Goal: Entertainment & Leisure: Consume media (video, audio)

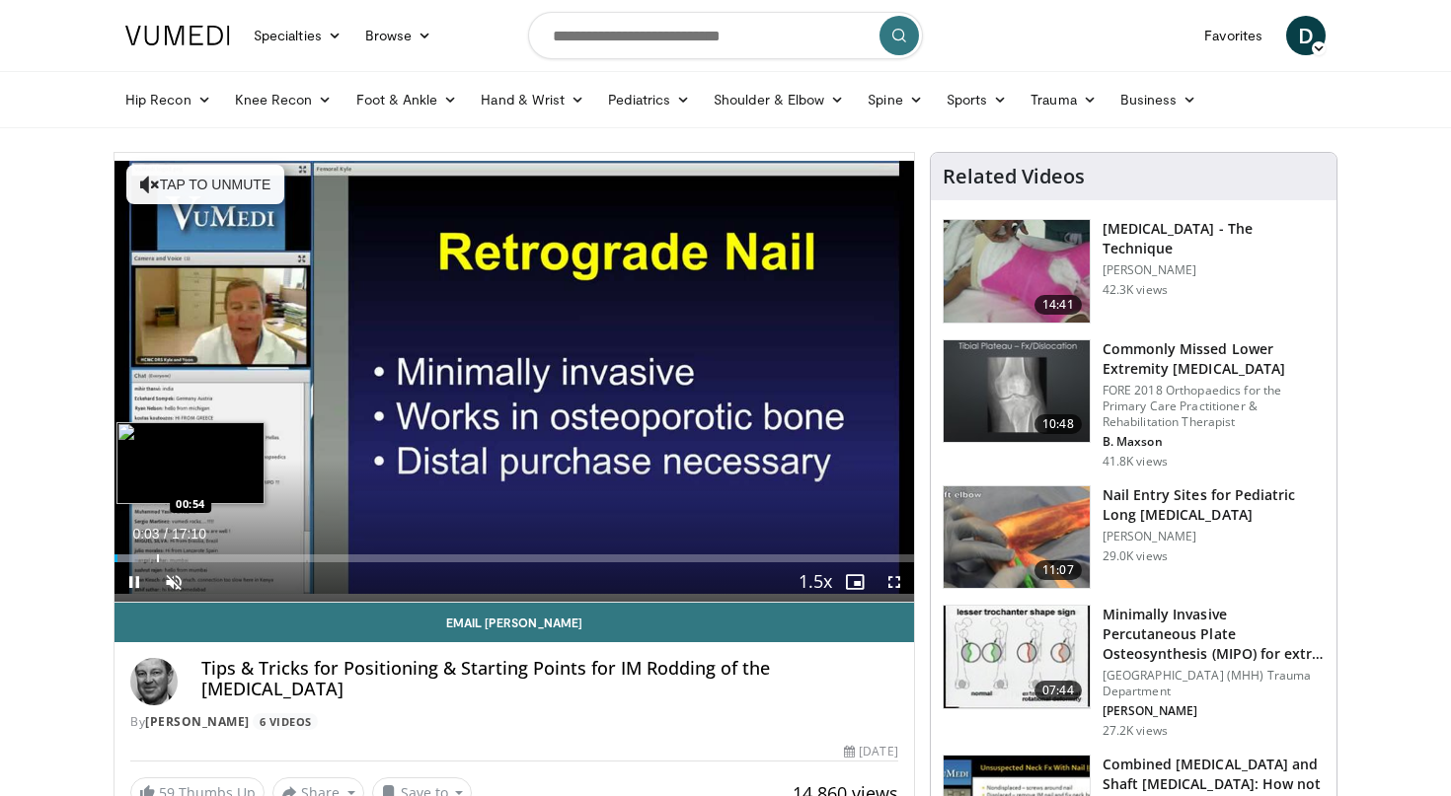
click at [157, 559] on div "Loaded : 2.91% 00:03 00:54" at bounding box center [513, 559] width 799 height 8
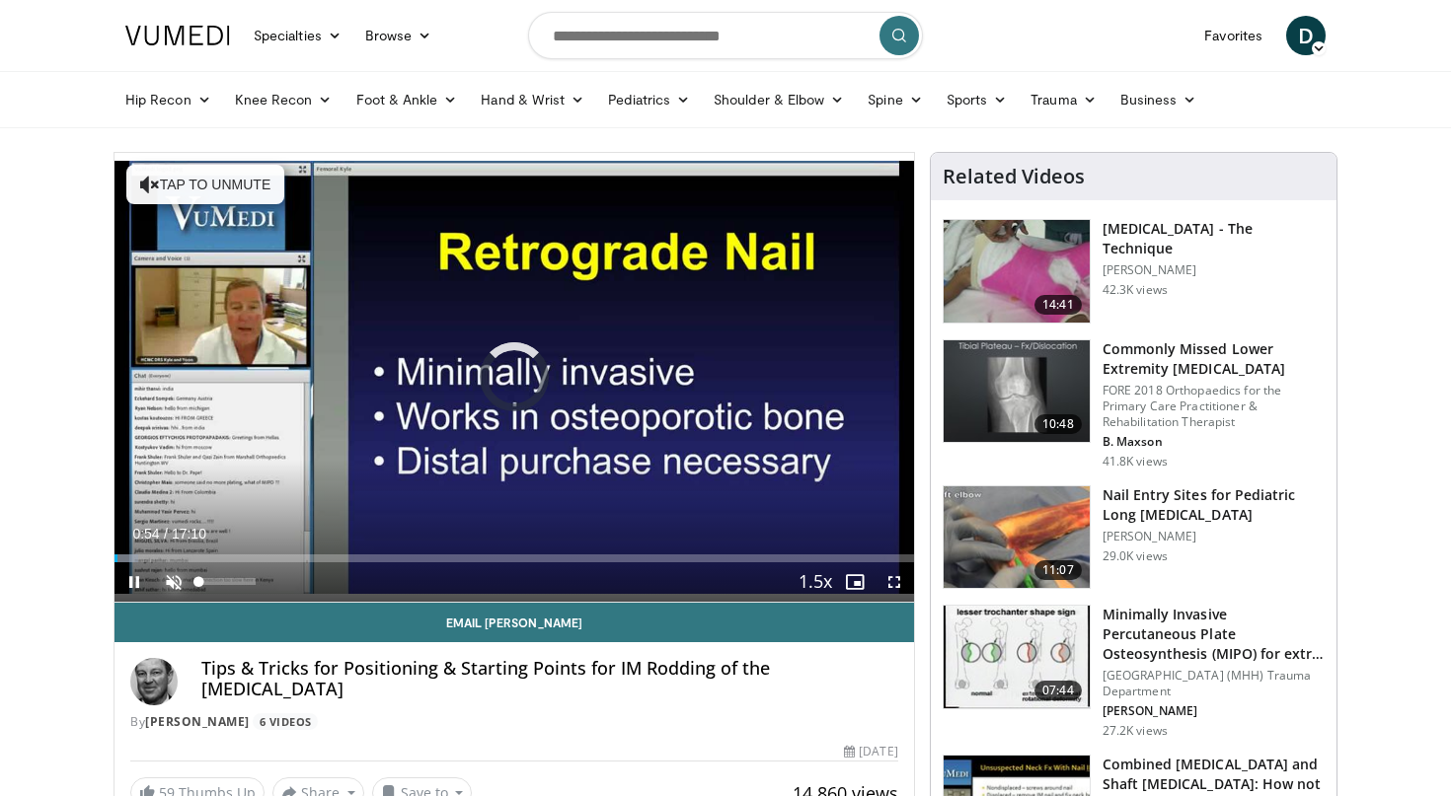
click at [176, 585] on span "Video Player" at bounding box center [173, 582] width 39 height 39
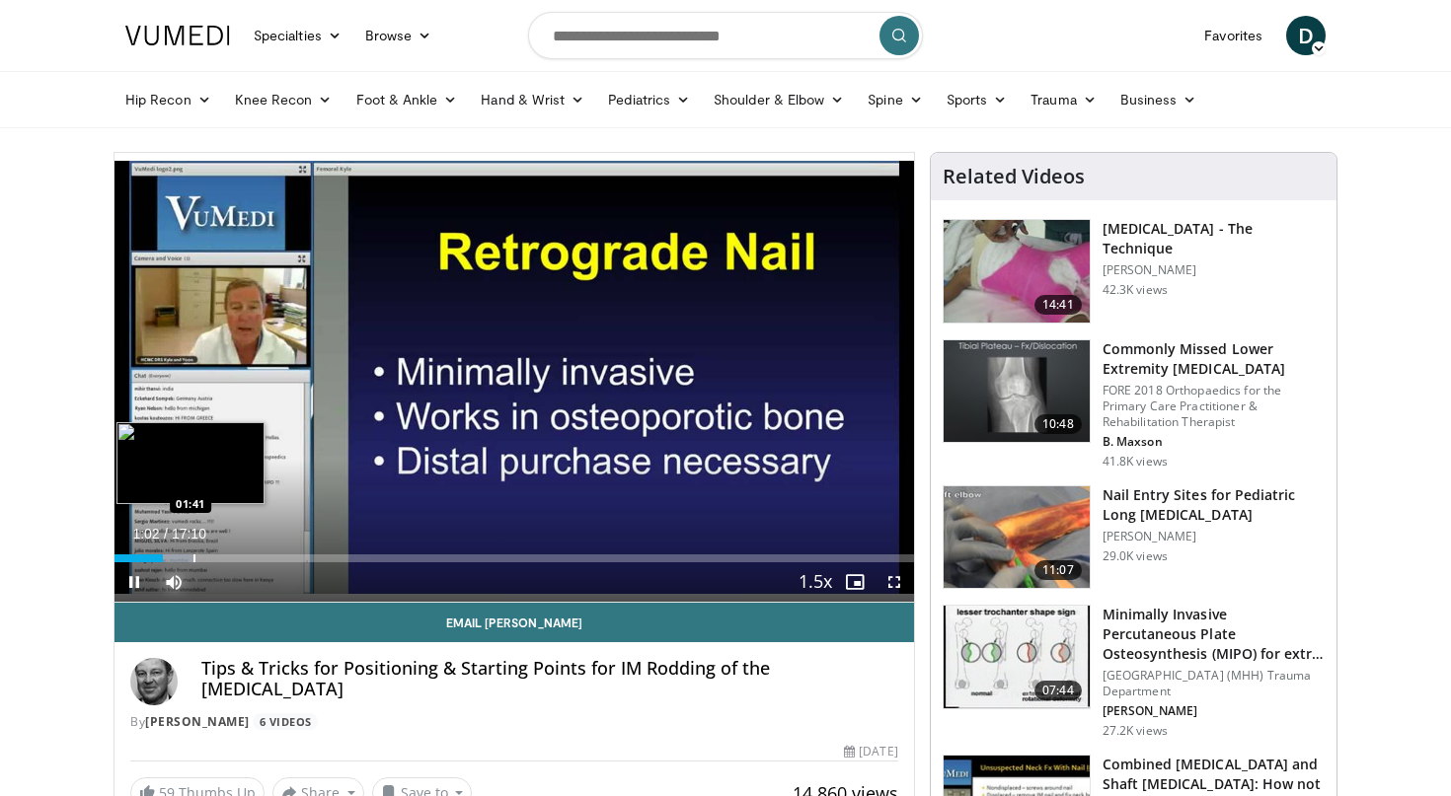
click at [193, 557] on div "Progress Bar" at bounding box center [194, 559] width 2 height 8
click at [219, 560] on div "Progress Bar" at bounding box center [220, 559] width 2 height 8
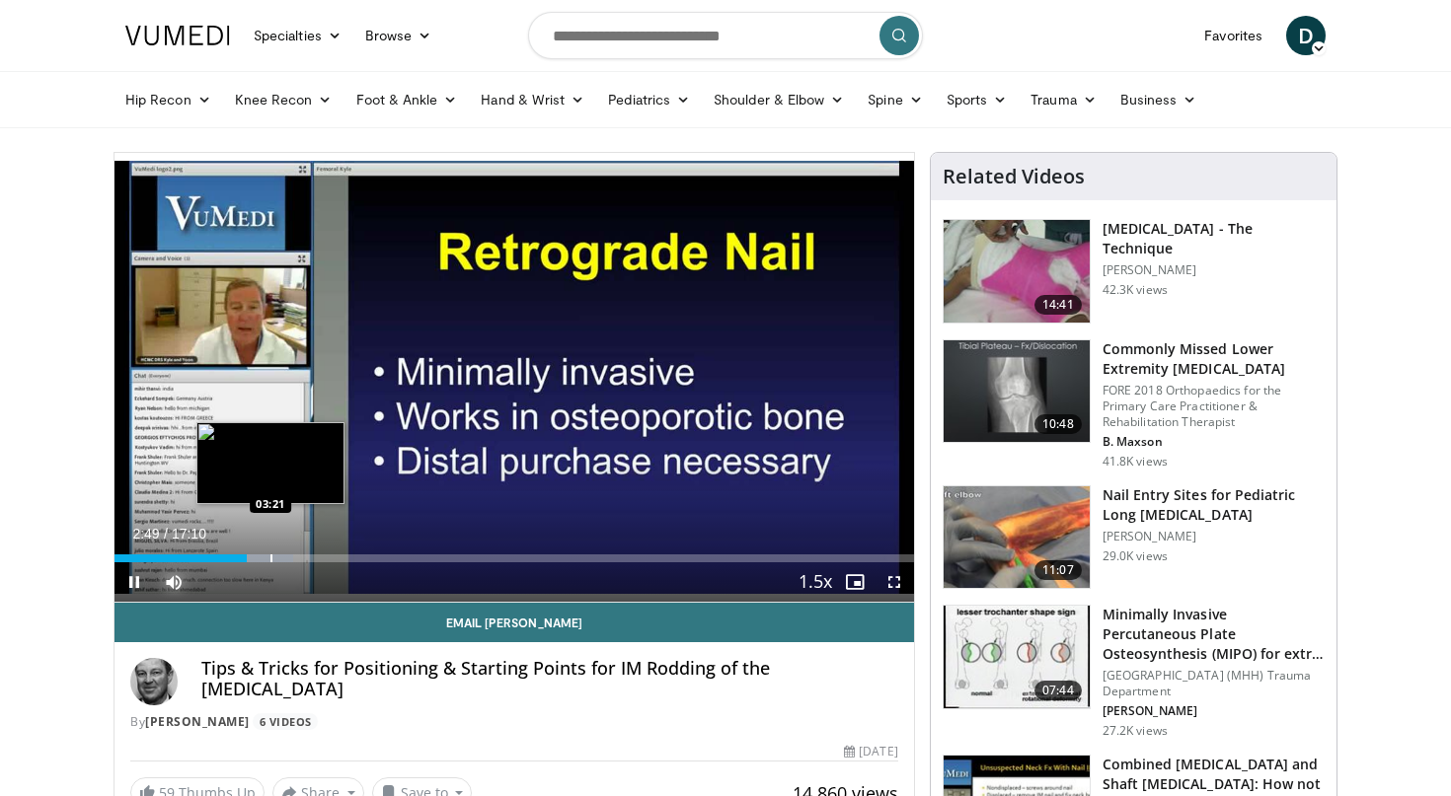
click at [270, 558] on div "Progress Bar" at bounding box center [271, 559] width 2 height 8
click at [298, 559] on div "Progress Bar" at bounding box center [299, 559] width 2 height 8
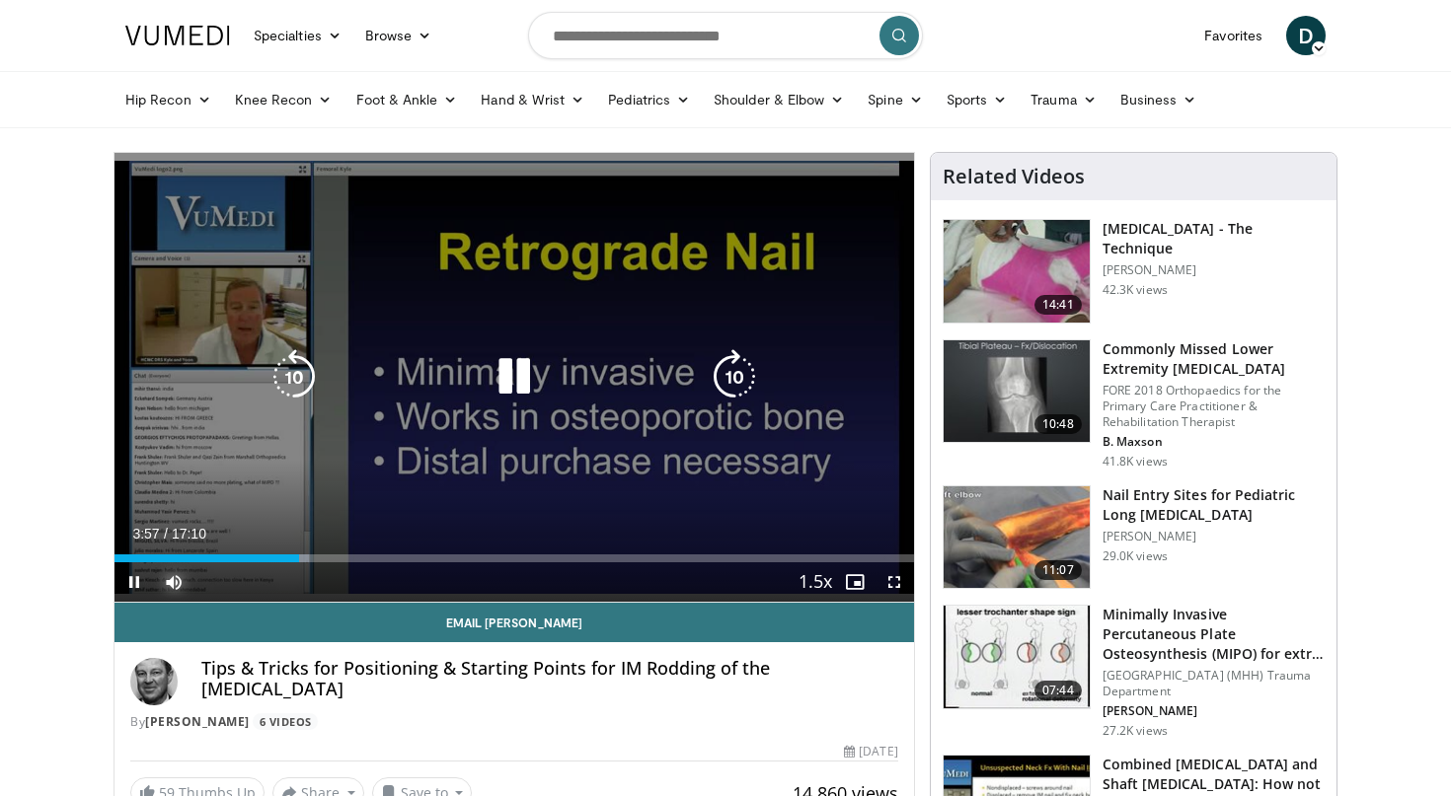
click at [329, 559] on div "Loaded : 24.28% 03:58 03:56" at bounding box center [513, 559] width 799 height 8
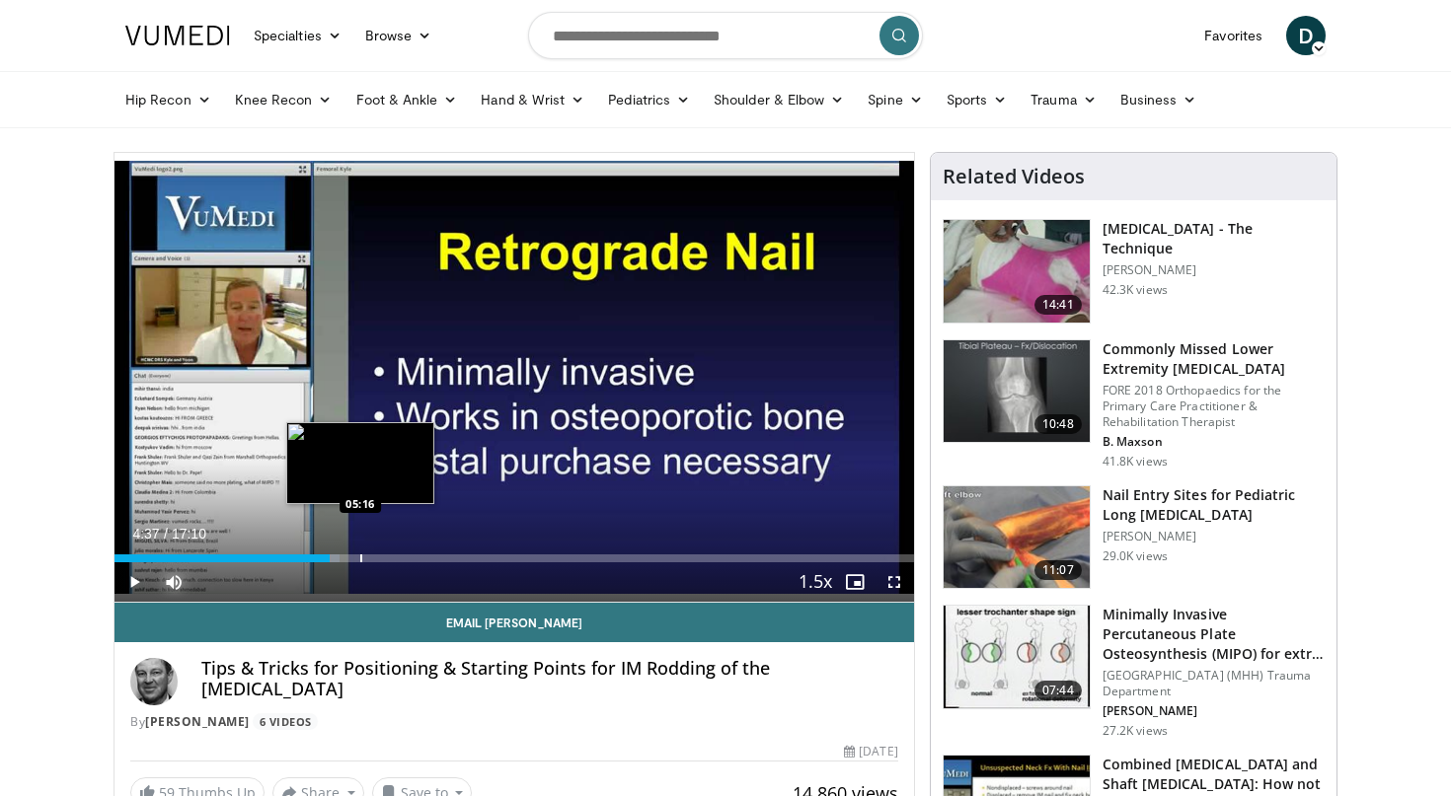
click at [360, 559] on div "Loaded : 28.17% 04:37 05:16" at bounding box center [513, 559] width 799 height 8
click at [396, 556] on div "Progress Bar" at bounding box center [397, 559] width 2 height 8
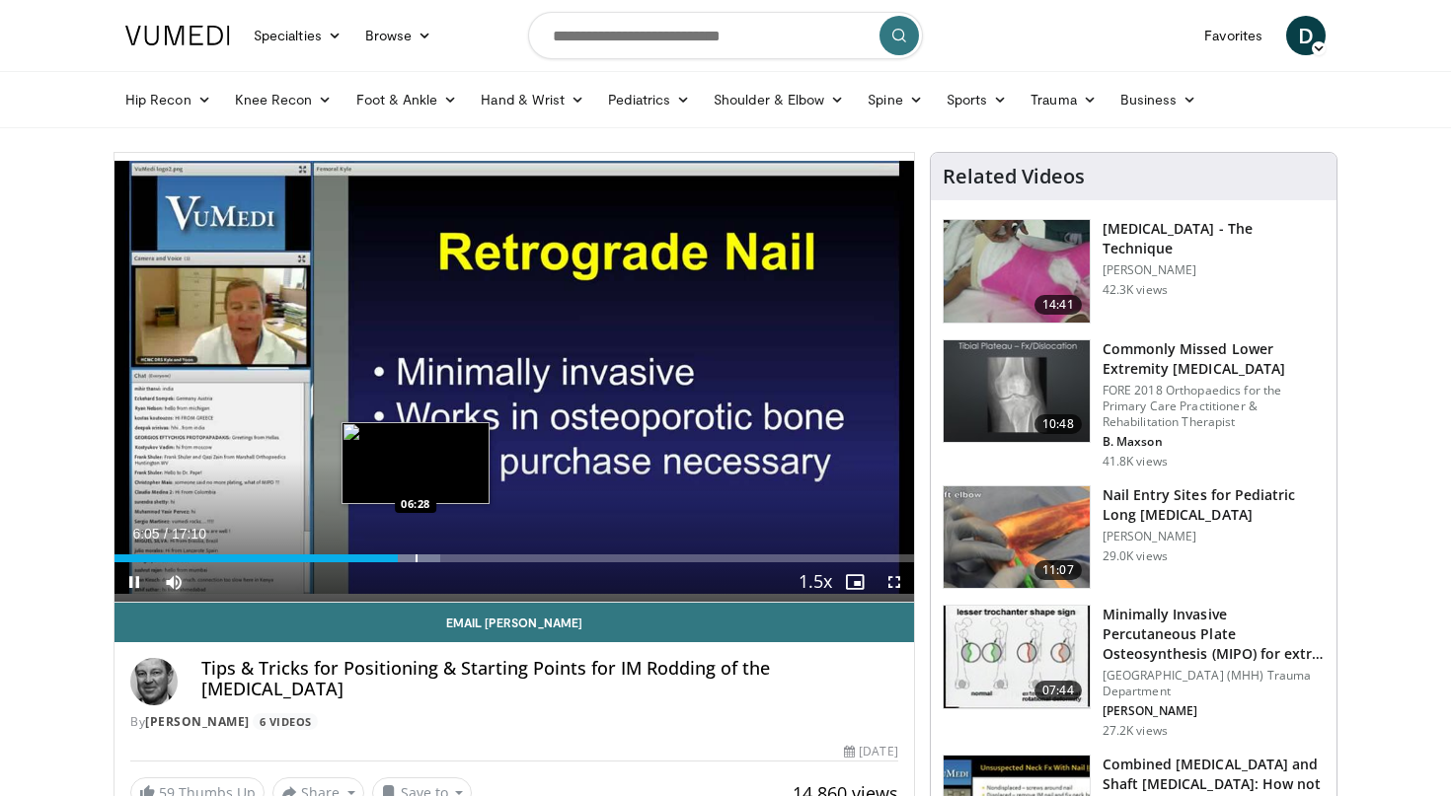
click at [416, 553] on div "Loaded : 40.80% 06:05 06:28" at bounding box center [513, 553] width 799 height 19
click at [440, 553] on div "Loaded : 42.74% 06:30 06:58" at bounding box center [513, 553] width 799 height 19
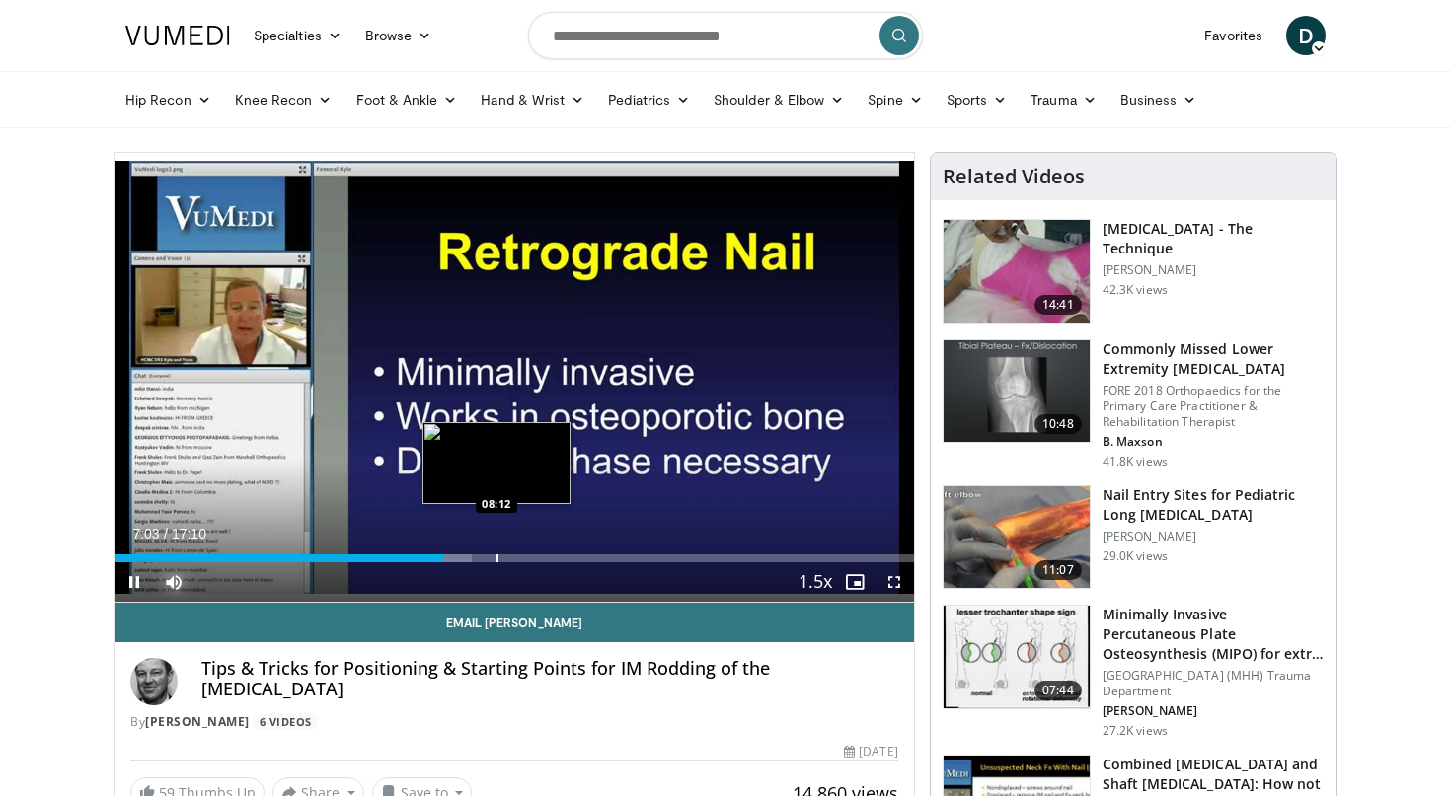
click at [496, 557] on div "Loaded : 44.68% 07:03 08:12" at bounding box center [513, 559] width 799 height 8
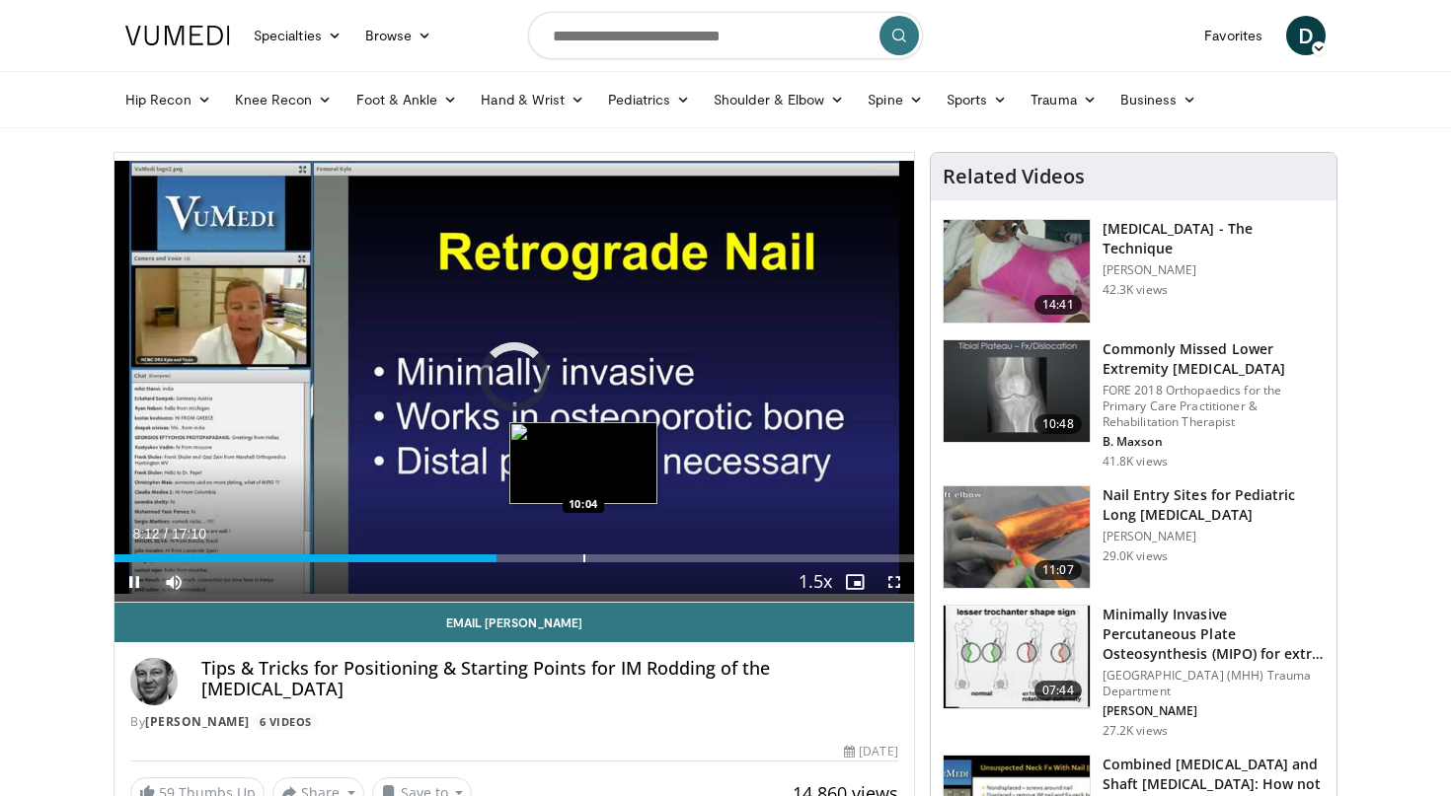
click at [583, 558] on div "Loaded : 0.00% 08:12 10:04" at bounding box center [513, 559] width 799 height 8
click at [609, 558] on div "Progress Bar" at bounding box center [595, 559] width 31 height 8
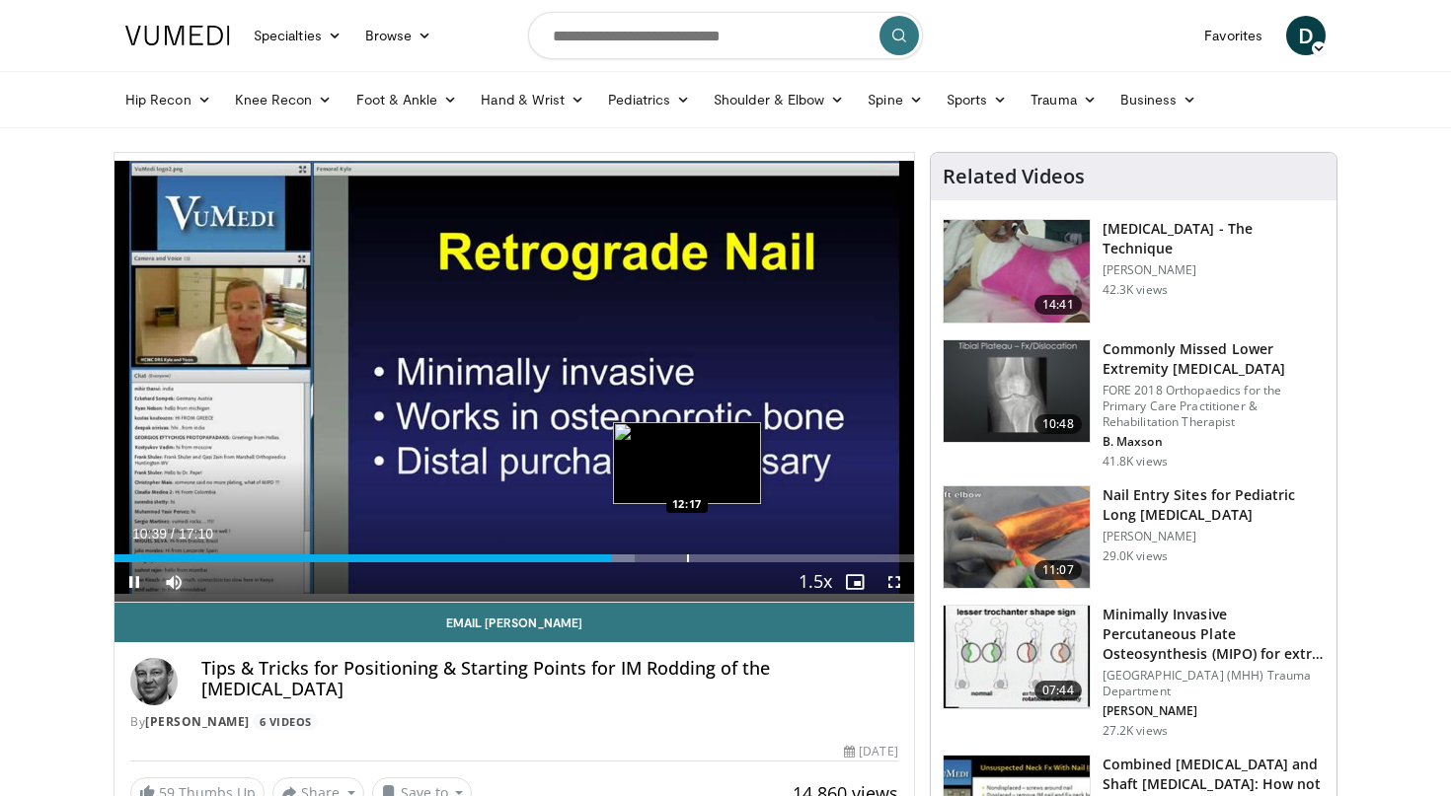
click at [687, 557] on div "Loaded : 65.08% 10:39 12:17" at bounding box center [513, 559] width 799 height 8
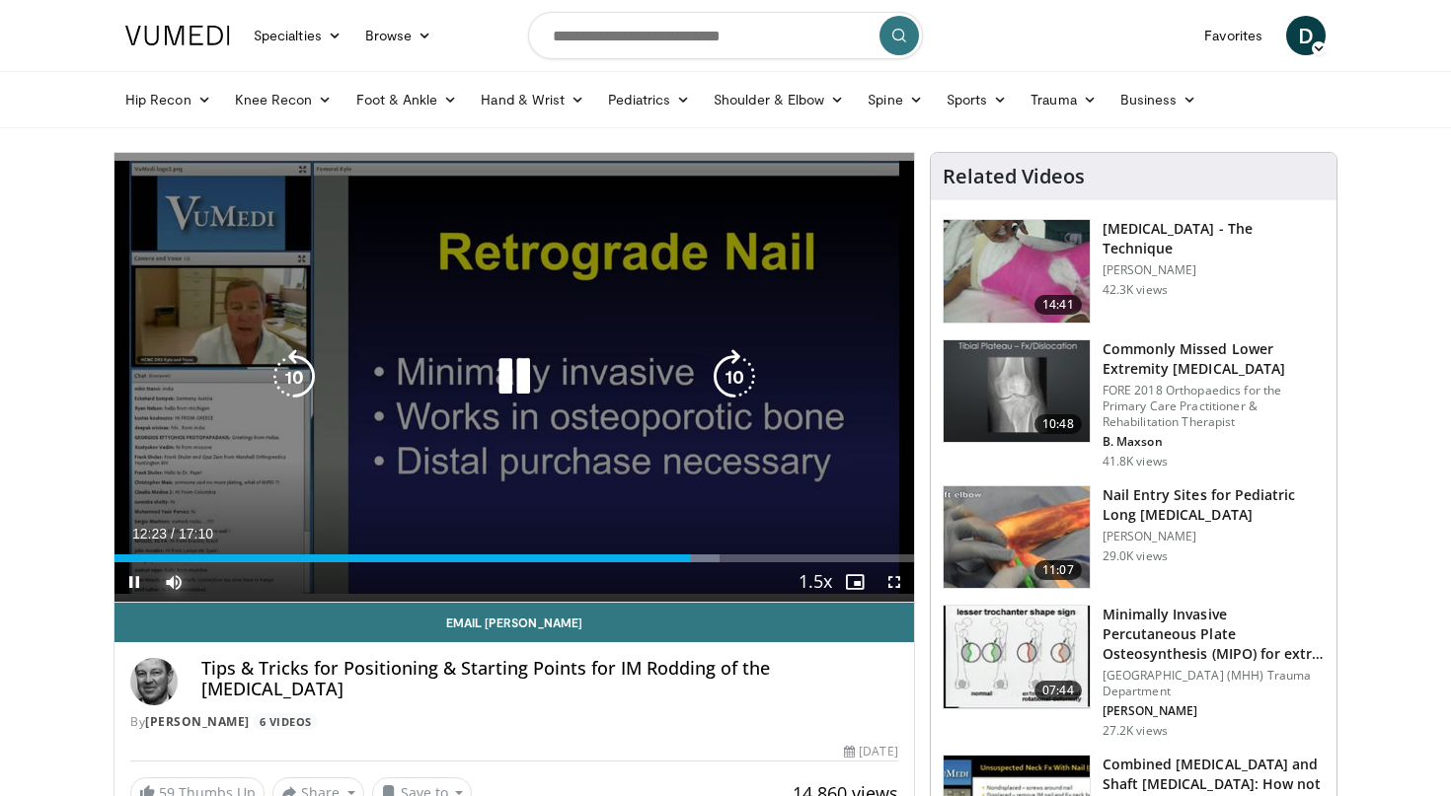
click at [567, 549] on div "Loaded : 75.77% 12:23 09:50" at bounding box center [513, 553] width 799 height 19
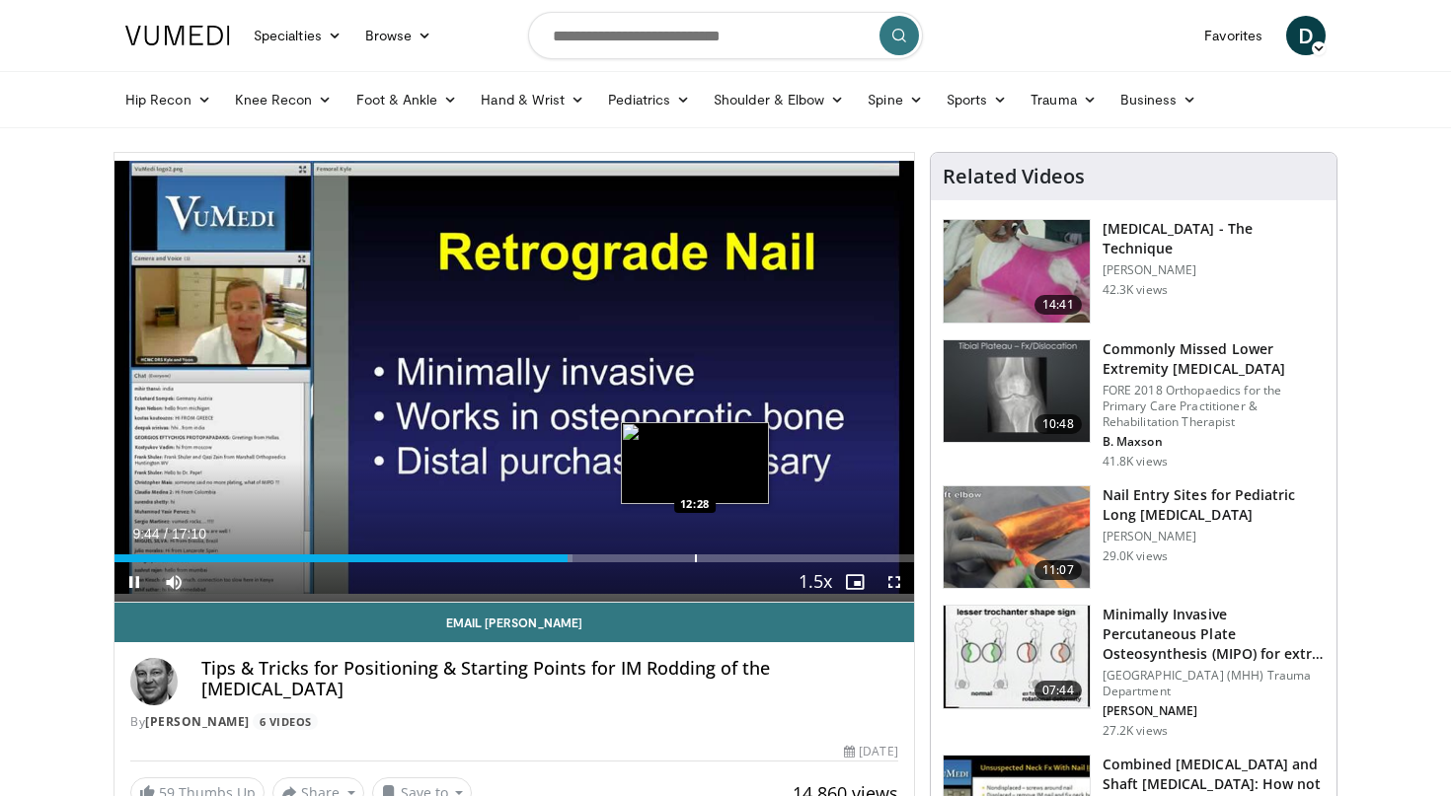
click at [695, 558] on div "Loaded : 57.31% 09:44 12:28" at bounding box center [513, 559] width 799 height 8
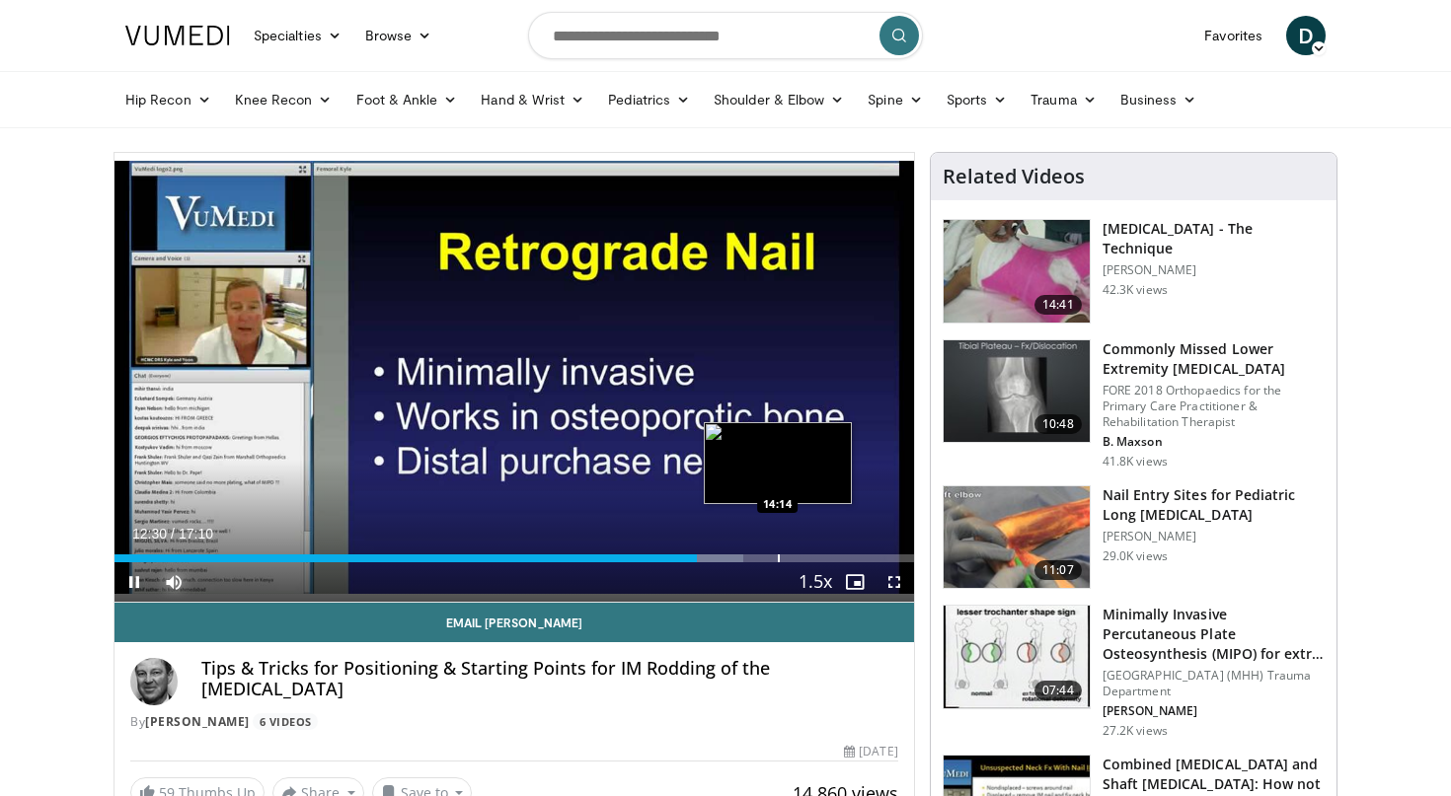
click at [778, 554] on div "Loaded : 78.68% 12:30 14:14" at bounding box center [513, 553] width 799 height 19
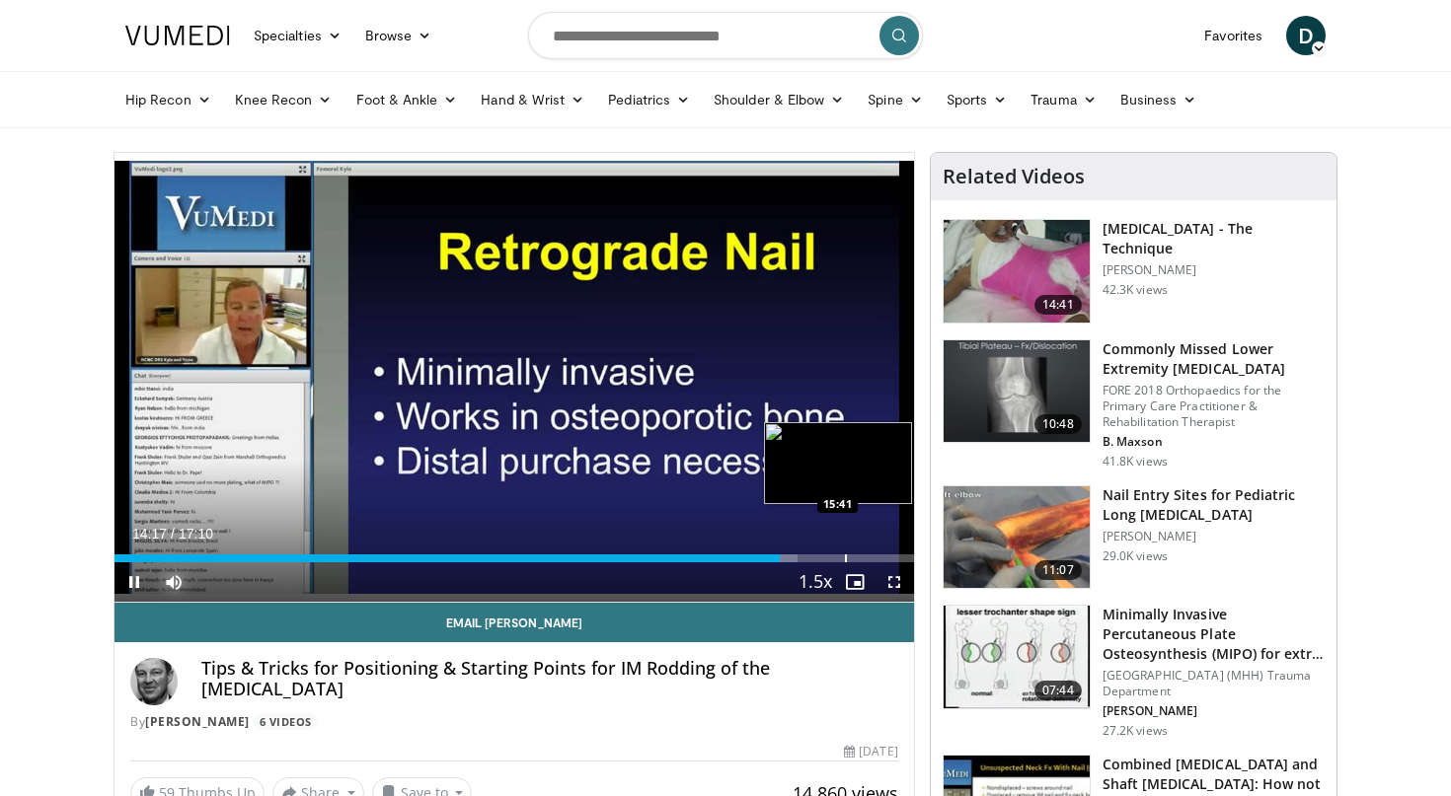
click at [845, 551] on div "Loaded : 85.48% 14:17 15:41" at bounding box center [513, 553] width 799 height 19
